Goal: Navigation & Orientation: Find specific page/section

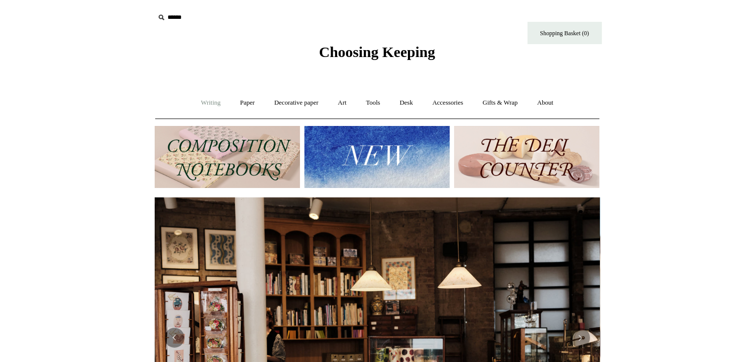
click at [216, 102] on link "Writing +" at bounding box center [211, 103] width 38 height 26
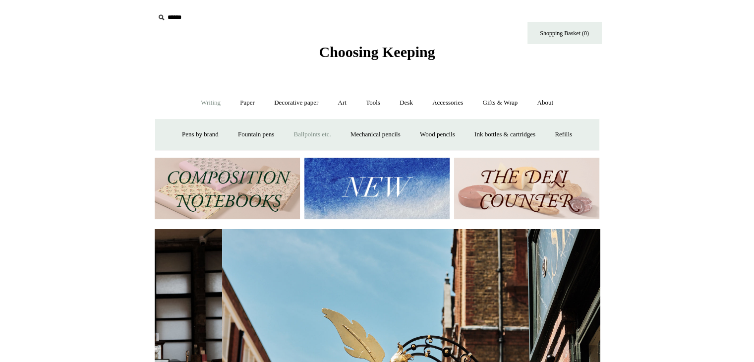
scroll to position [0, 445]
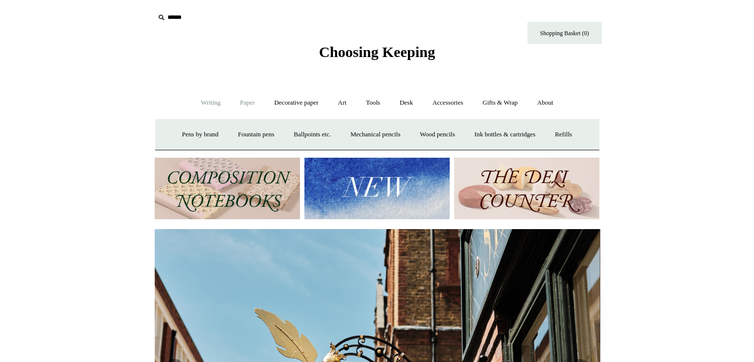
click at [252, 108] on link "Paper +" at bounding box center [247, 103] width 33 height 26
click at [227, 133] on link "Notebooks +" at bounding box center [239, 134] width 46 height 26
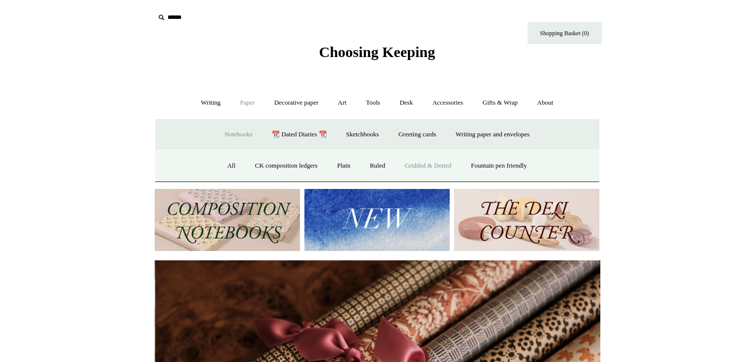
scroll to position [0, 891]
click at [374, 169] on link "Ruled" at bounding box center [377, 166] width 33 height 26
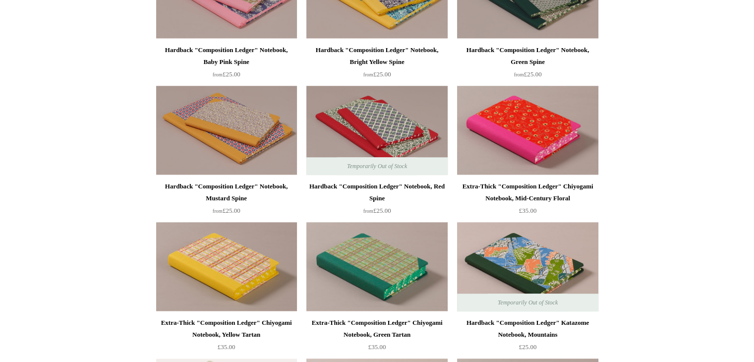
scroll to position [992, 0]
